Goal: Information Seeking & Learning: Learn about a topic

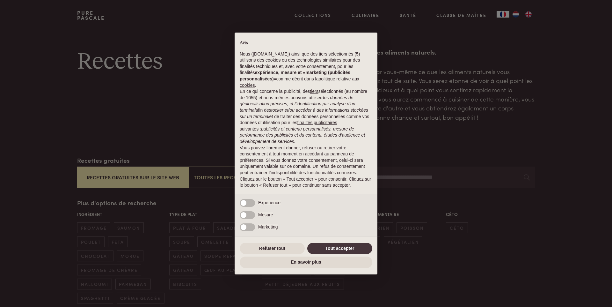
click at [260, 242] on div "Refuser tout Tout accepter" at bounding box center [306, 248] width 133 height 14
click at [261, 250] on button "Refuser tout" at bounding box center [272, 248] width 65 height 11
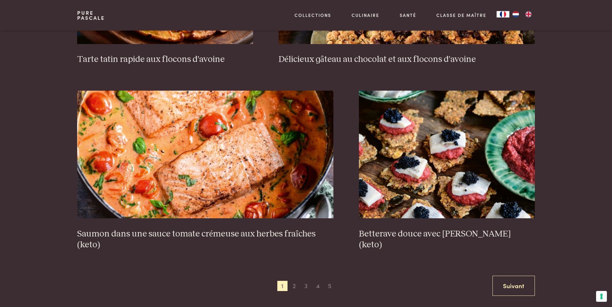
scroll to position [1127, 0]
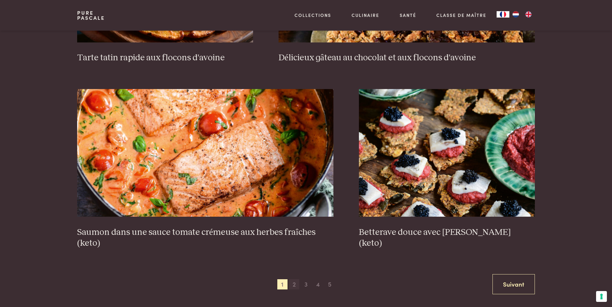
click at [294, 285] on span "2" at bounding box center [294, 284] width 10 height 10
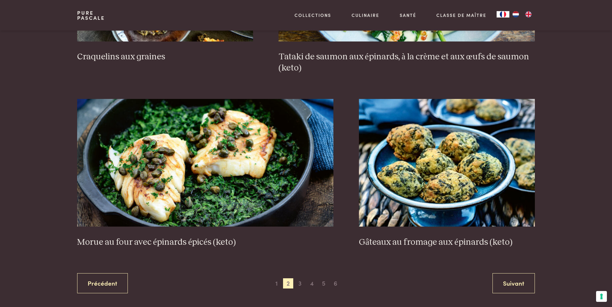
scroll to position [1137, 0]
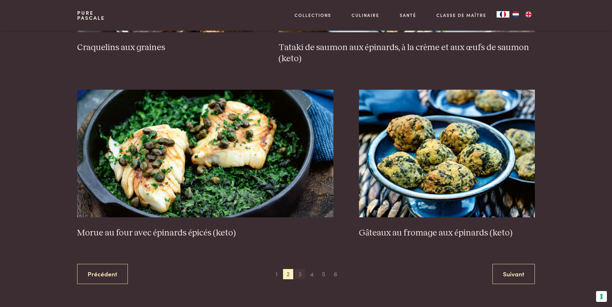
click at [302, 277] on span "3" at bounding box center [300, 274] width 10 height 10
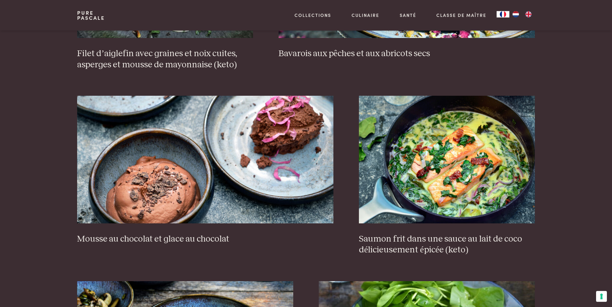
scroll to position [628, 0]
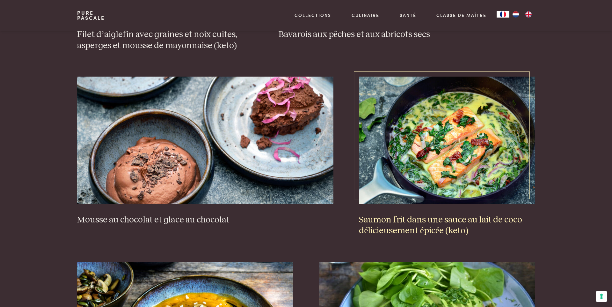
click at [439, 147] on img at bounding box center [447, 141] width 176 height 128
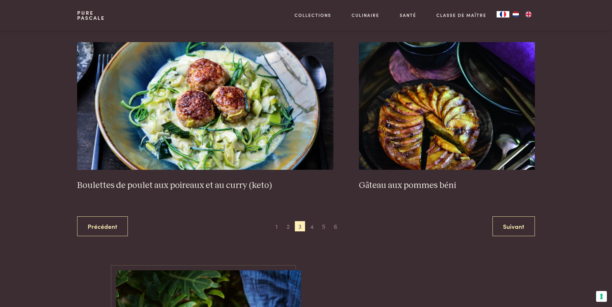
scroll to position [1209, 0]
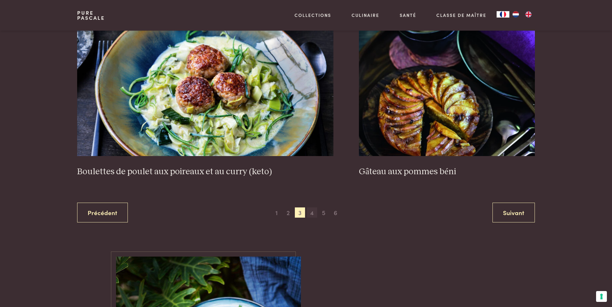
click at [312, 215] on span "4" at bounding box center [312, 212] width 10 height 10
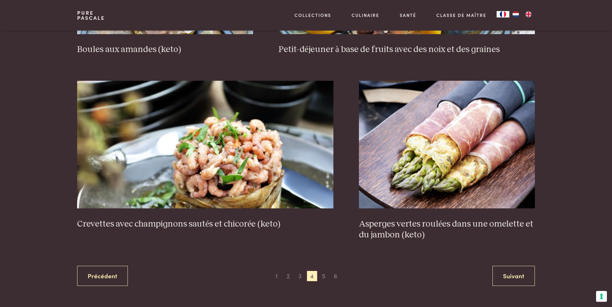
scroll to position [1137, 0]
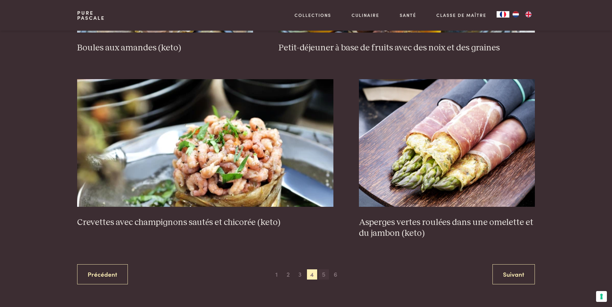
click at [324, 275] on span "5" at bounding box center [324, 274] width 10 height 10
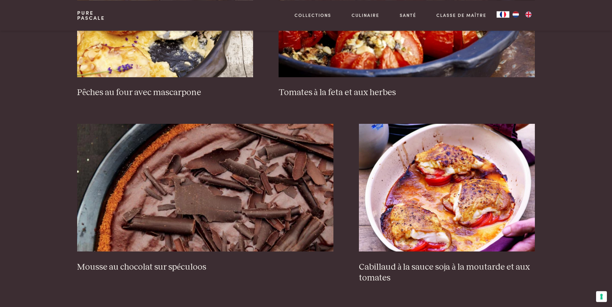
scroll to position [1173, 0]
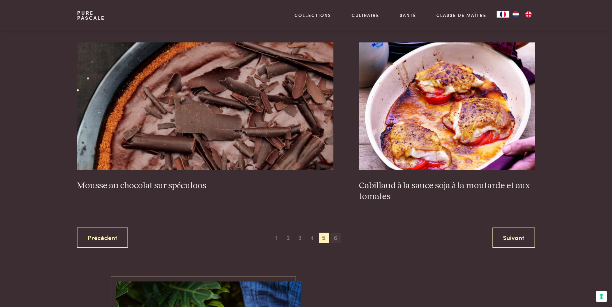
click at [334, 236] on span "6" at bounding box center [336, 237] width 10 height 10
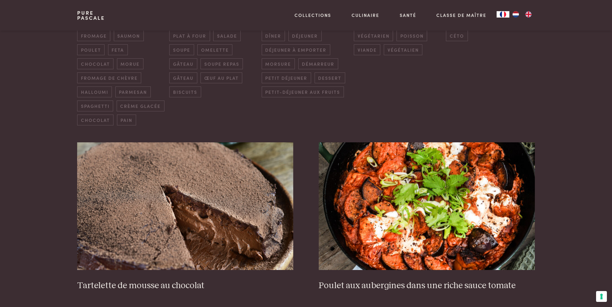
scroll to position [228, 0]
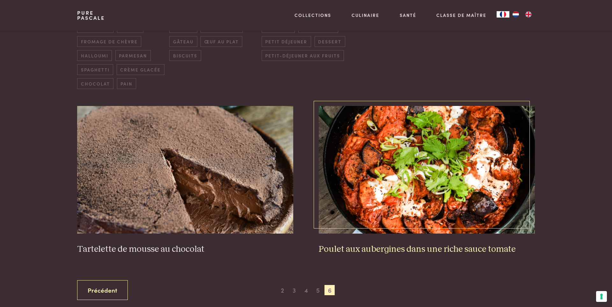
click at [411, 168] on img at bounding box center [427, 170] width 216 height 128
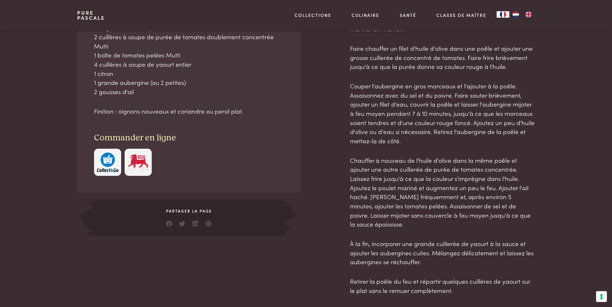
scroll to position [363, 0]
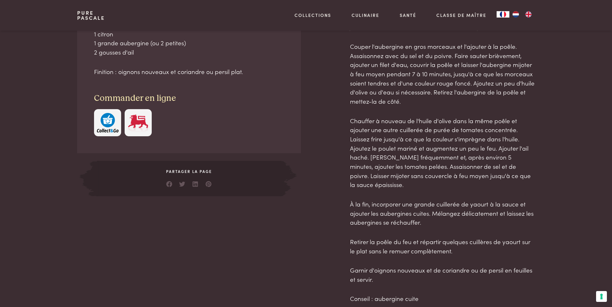
click at [116, 125] on img "button" at bounding box center [108, 122] width 22 height 19
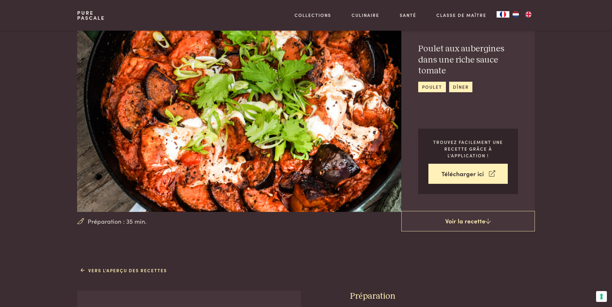
scroll to position [0, 0]
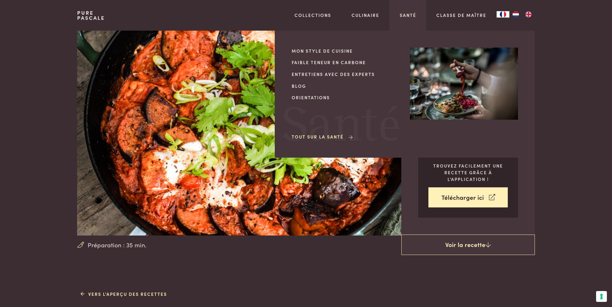
click at [319, 137] on link "Tout sur la santé" at bounding box center [323, 136] width 62 height 7
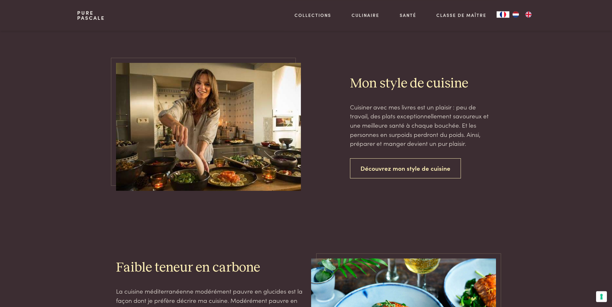
scroll to position [363, 0]
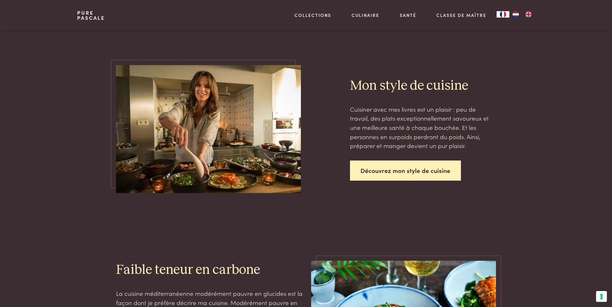
click at [432, 174] on link "Découvrez mon style de cuisine" at bounding box center [405, 170] width 111 height 20
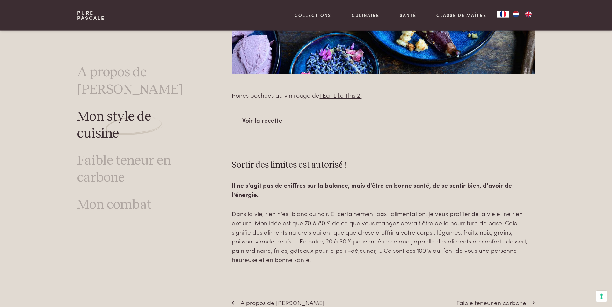
scroll to position [2396, 0]
